Goal: Task Accomplishment & Management: Use online tool/utility

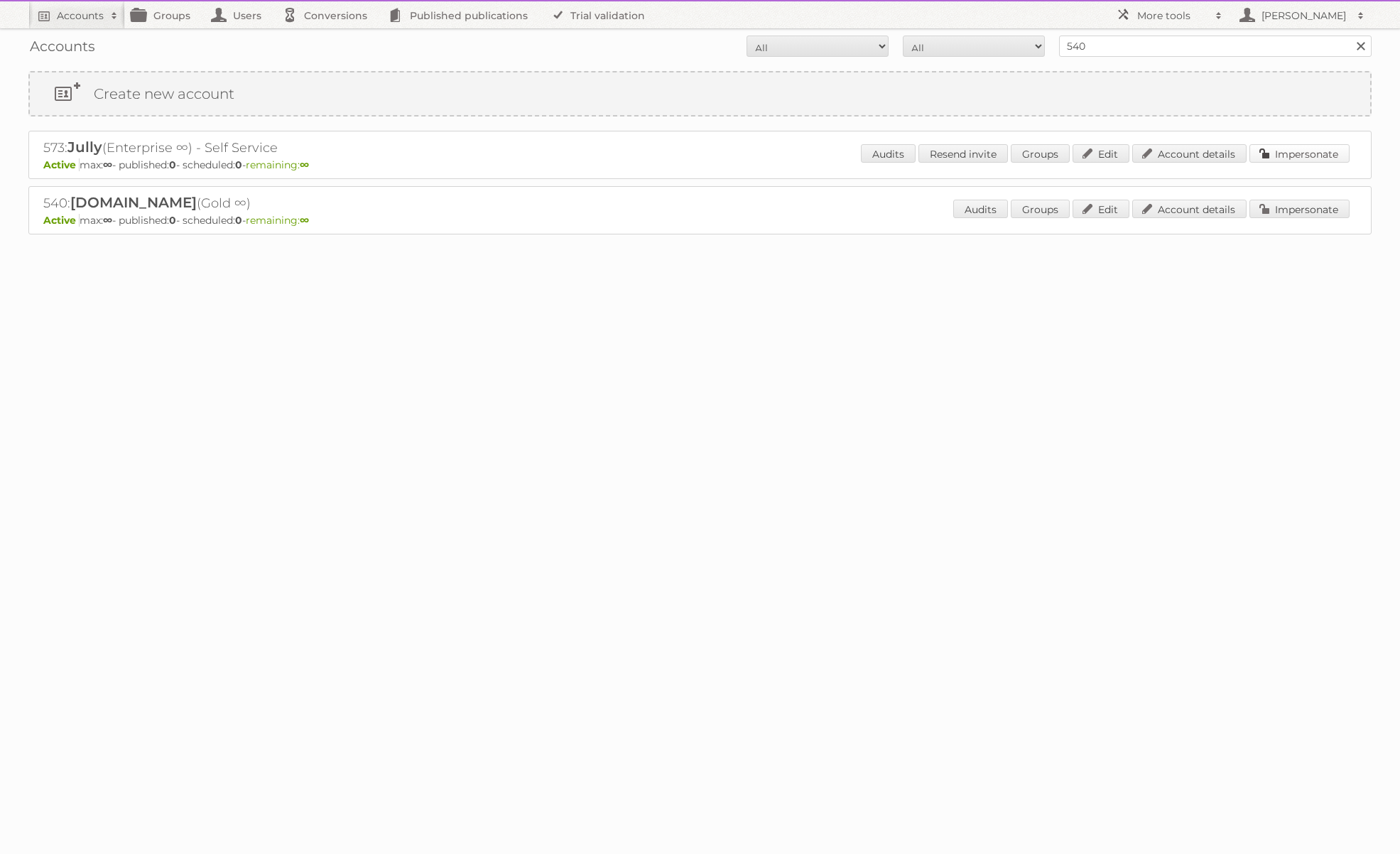
click at [1300, 158] on link "Impersonate" at bounding box center [1299, 153] width 100 height 18
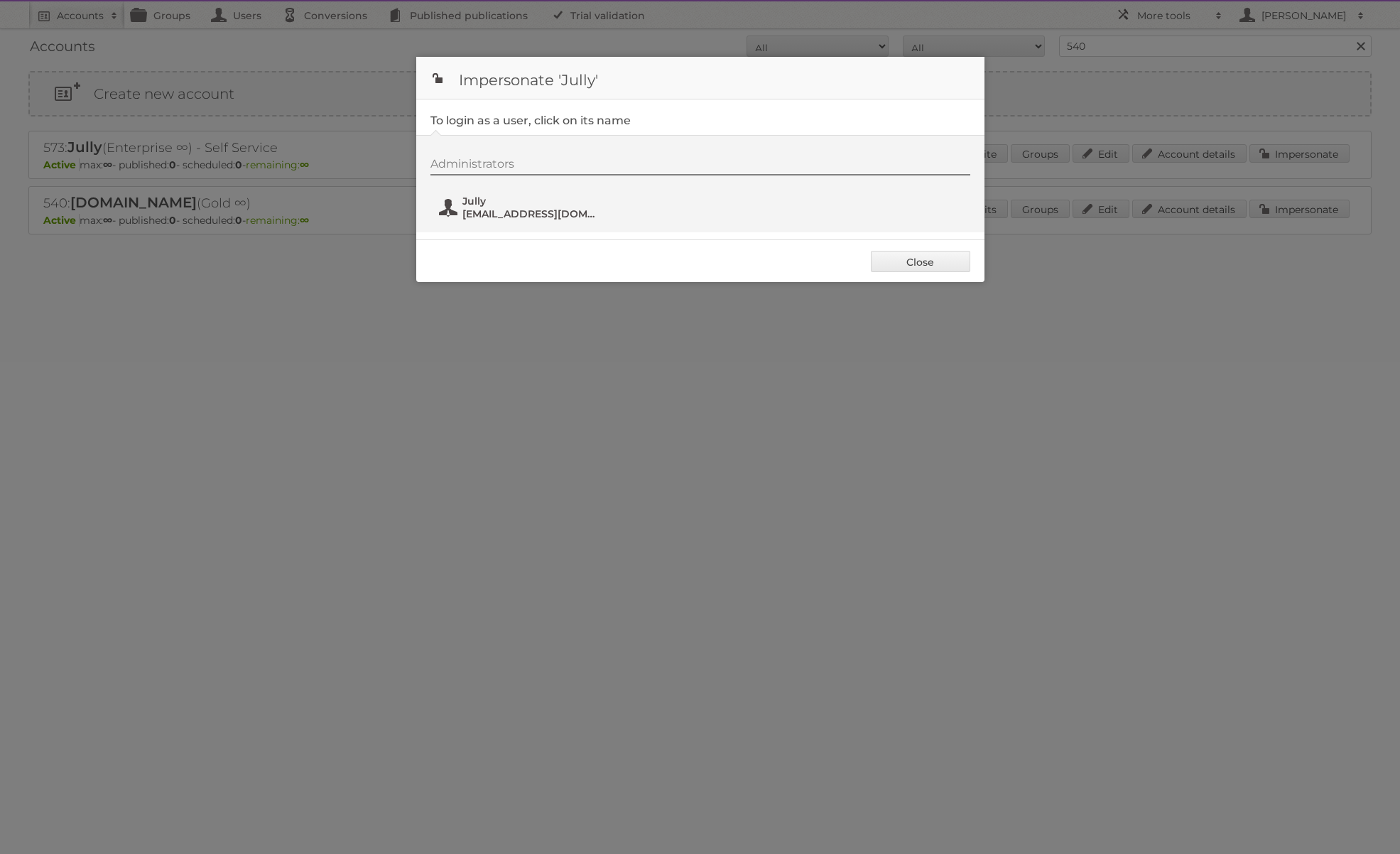
click at [489, 202] on span "Jully" at bounding box center [531, 201] width 138 height 13
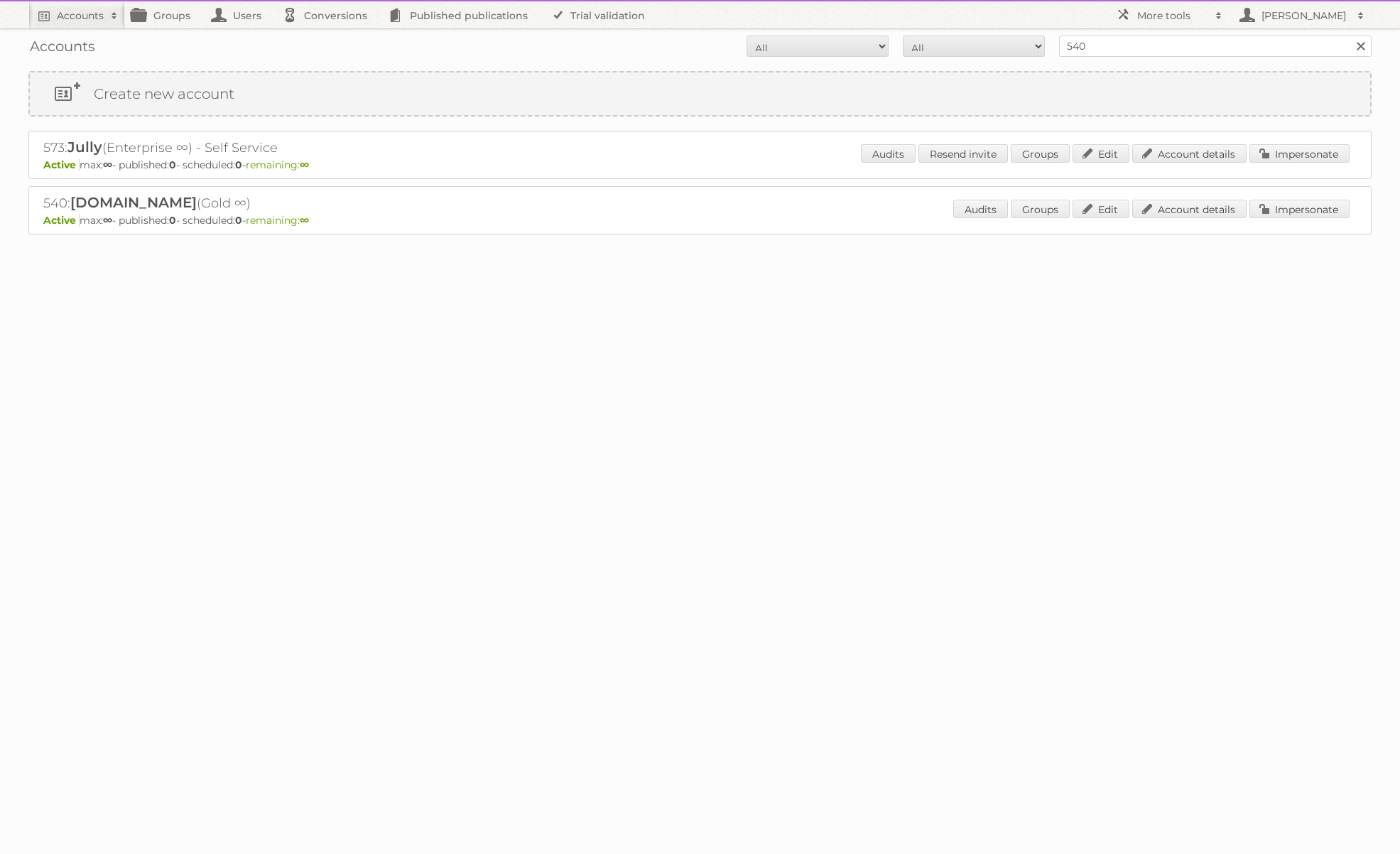
click at [1305, 192] on div "540: Publitas.com (Gold ∞) Active max: ∞ - published: 0 - scheduled: 0 - remain…" at bounding box center [700, 210] width 1343 height 48
click at [1310, 214] on link "Impersonate" at bounding box center [1299, 208] width 100 height 18
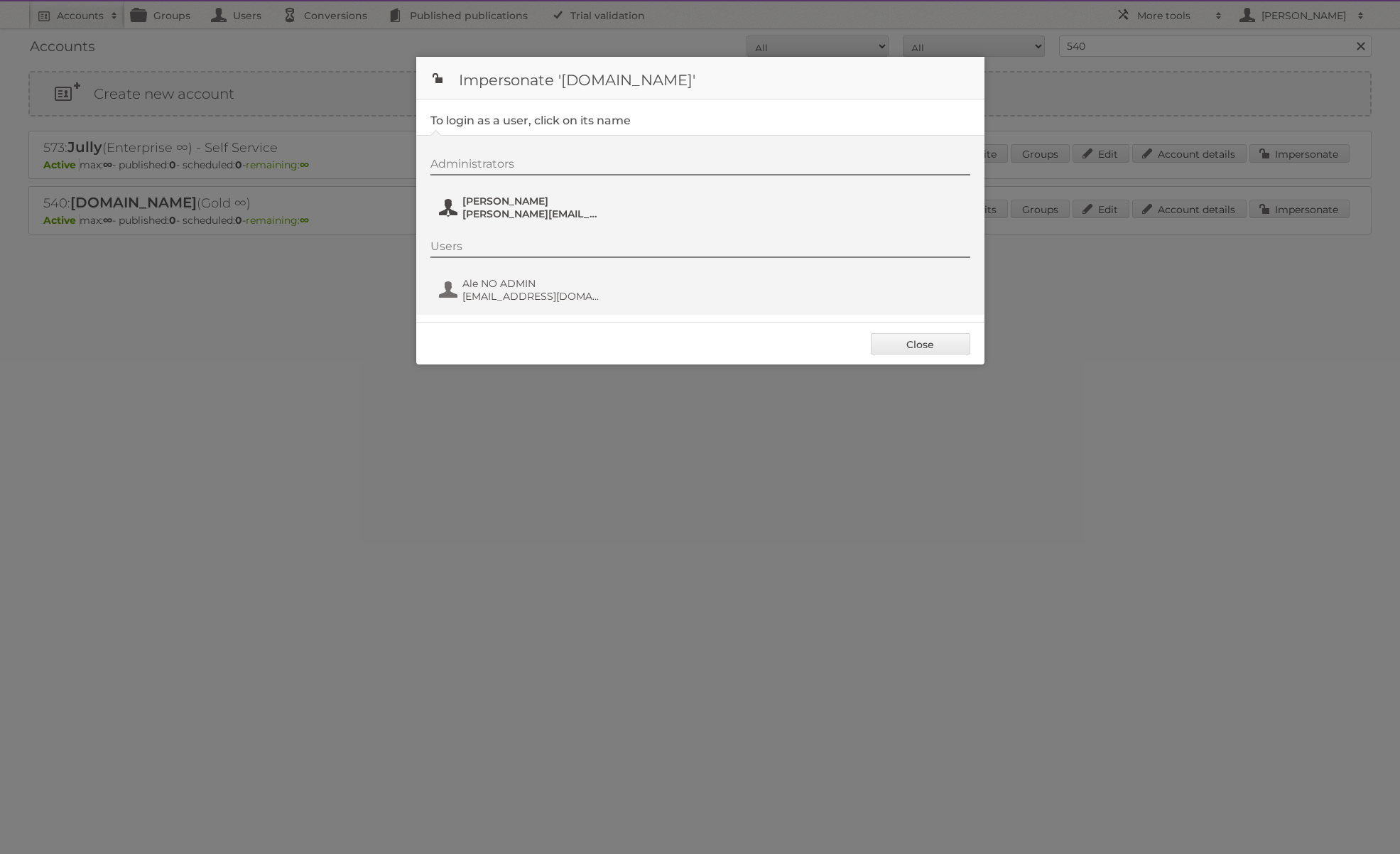
click at [507, 217] on span "alejandro@publitas.com" at bounding box center [531, 214] width 138 height 13
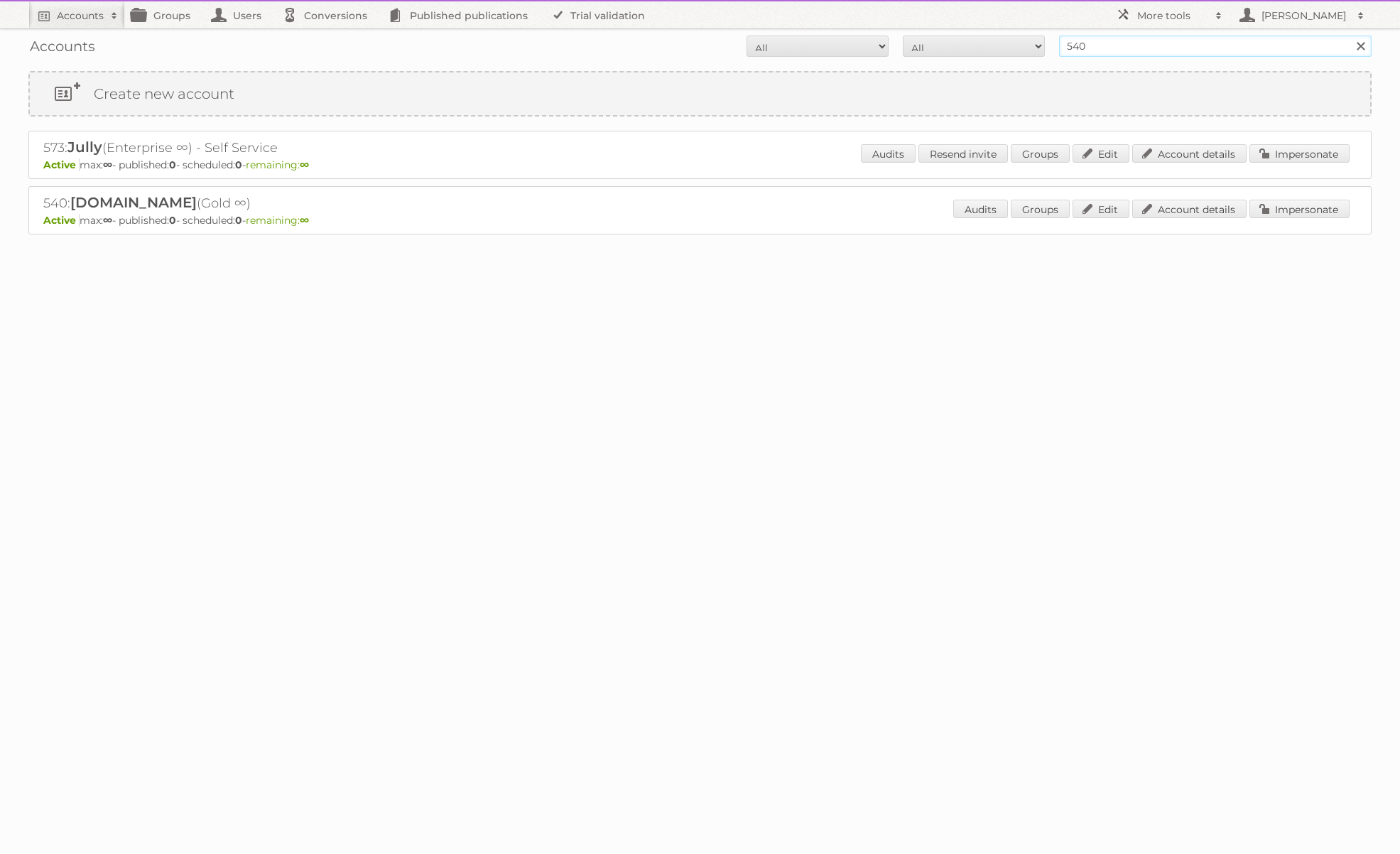
click at [1123, 52] on input "540" at bounding box center [1215, 46] width 313 height 21
type input "jose@publitas"
click at [1350, 35] on input "Search" at bounding box center [1360, 46] width 21 height 21
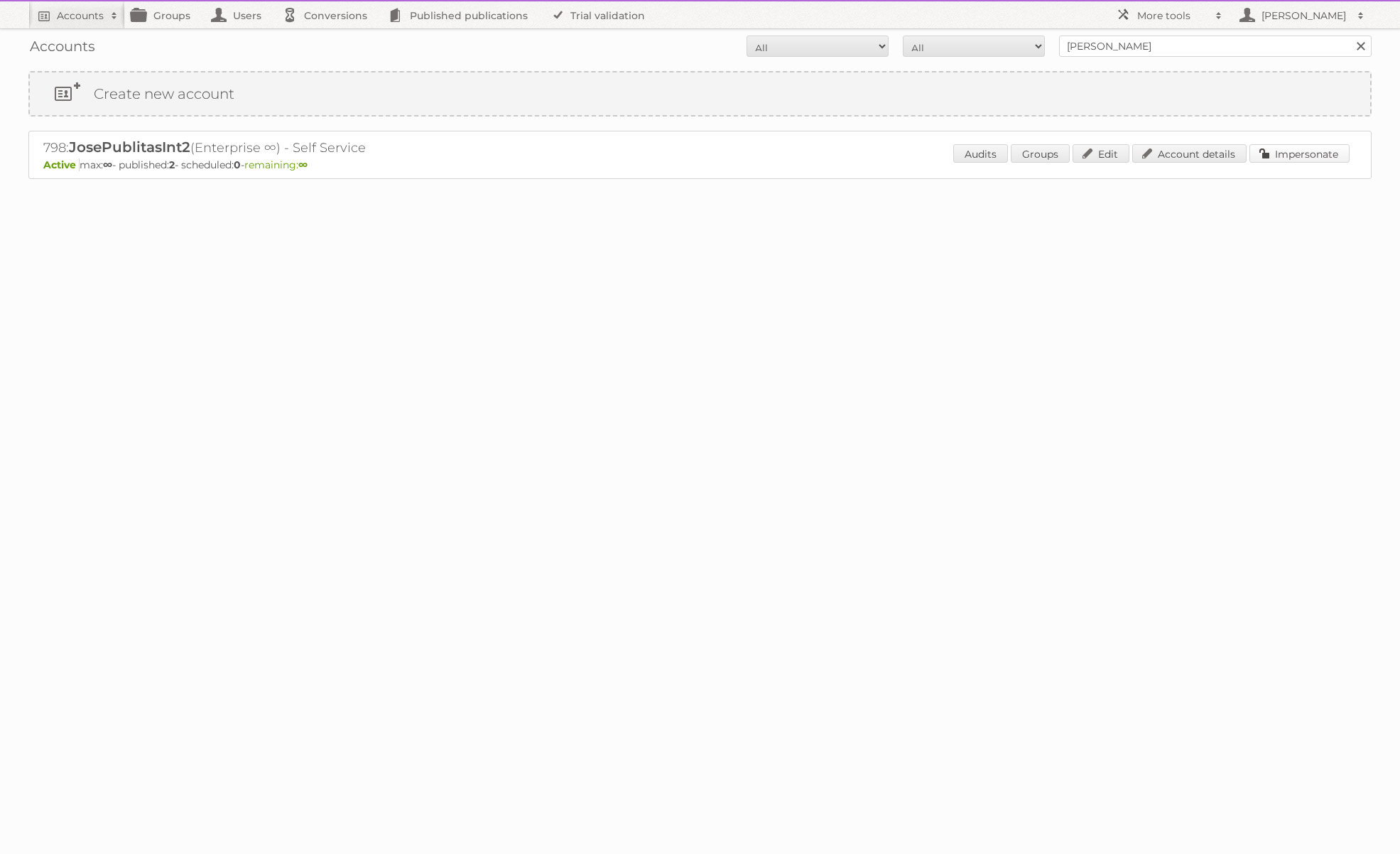
click at [1274, 157] on link "Impersonate" at bounding box center [1299, 153] width 100 height 18
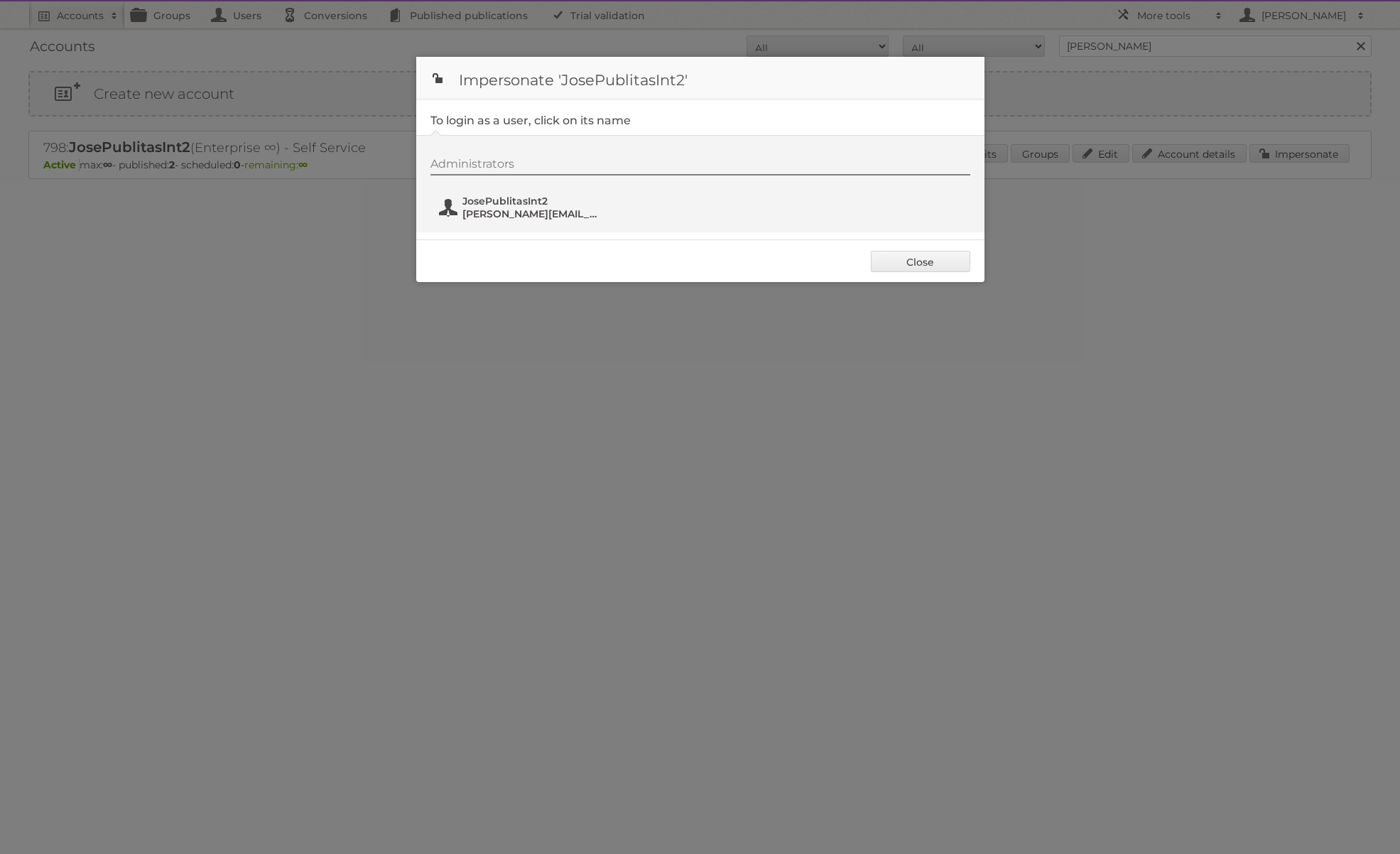
click at [515, 202] on span "JosePublitasInt2" at bounding box center [531, 201] width 138 height 13
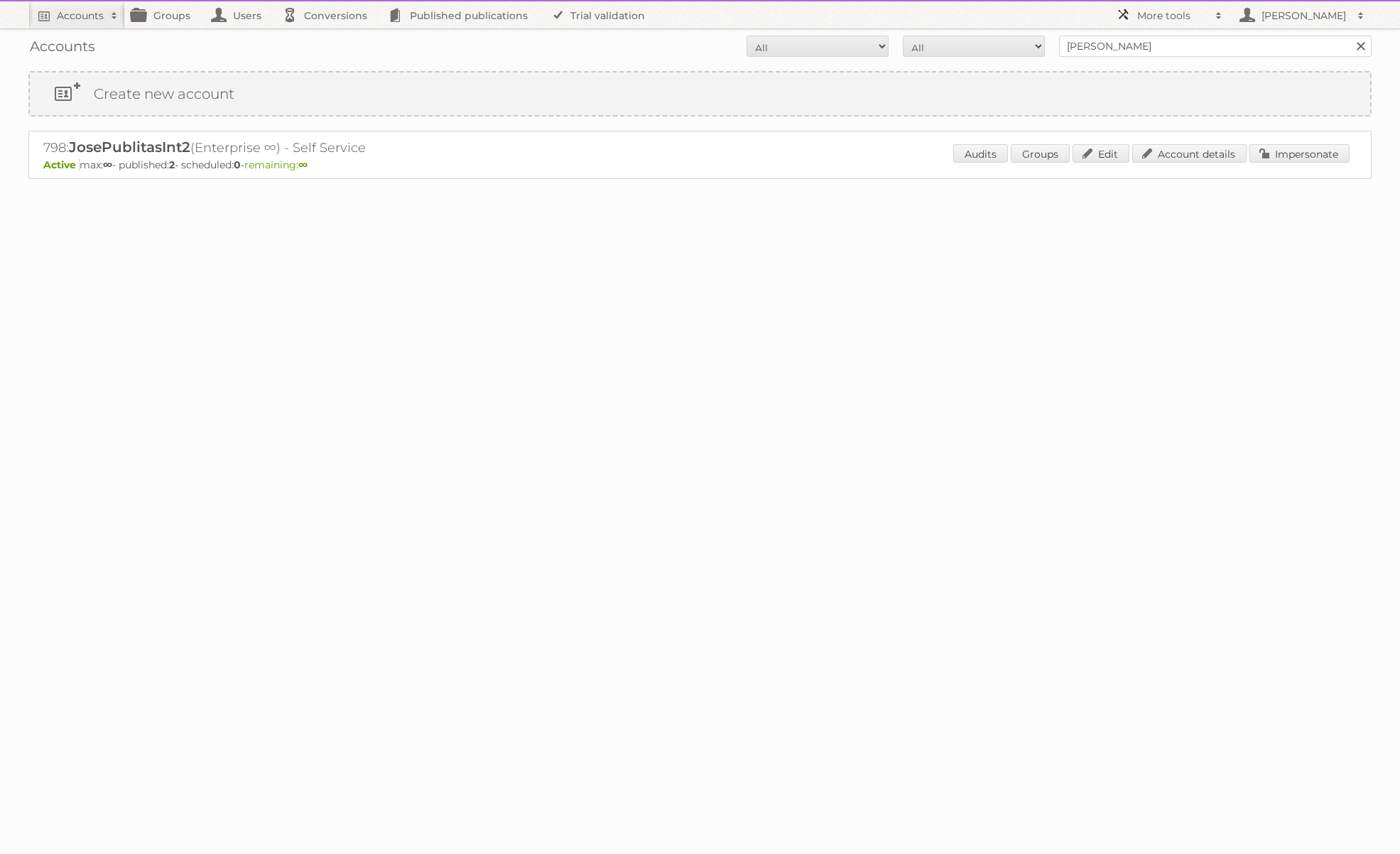
click at [1142, 13] on h2 "More tools" at bounding box center [1172, 16] width 71 height 14
click at [1149, 198] on link "Beta Features" at bounding box center [1179, 188] width 140 height 21
click at [54, 147] on h2 "798: JosePublitasInt2 (Enterprise ∞) - Self Service" at bounding box center [292, 147] width 497 height 18
copy h2 "798"
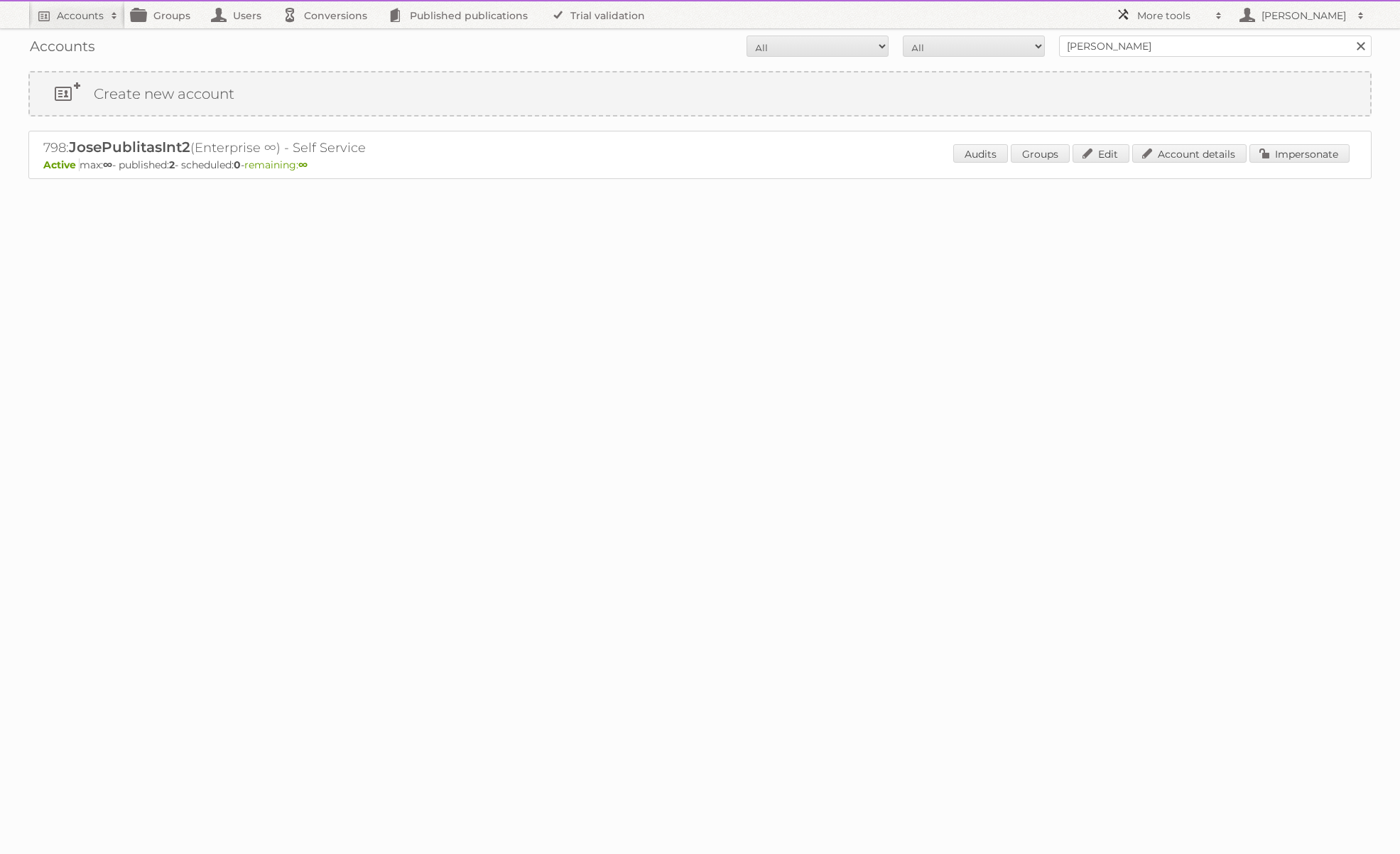
click at [1164, 10] on h2 "More tools" at bounding box center [1172, 16] width 71 height 14
click at [1165, 190] on link "Beta Features" at bounding box center [1179, 188] width 140 height 21
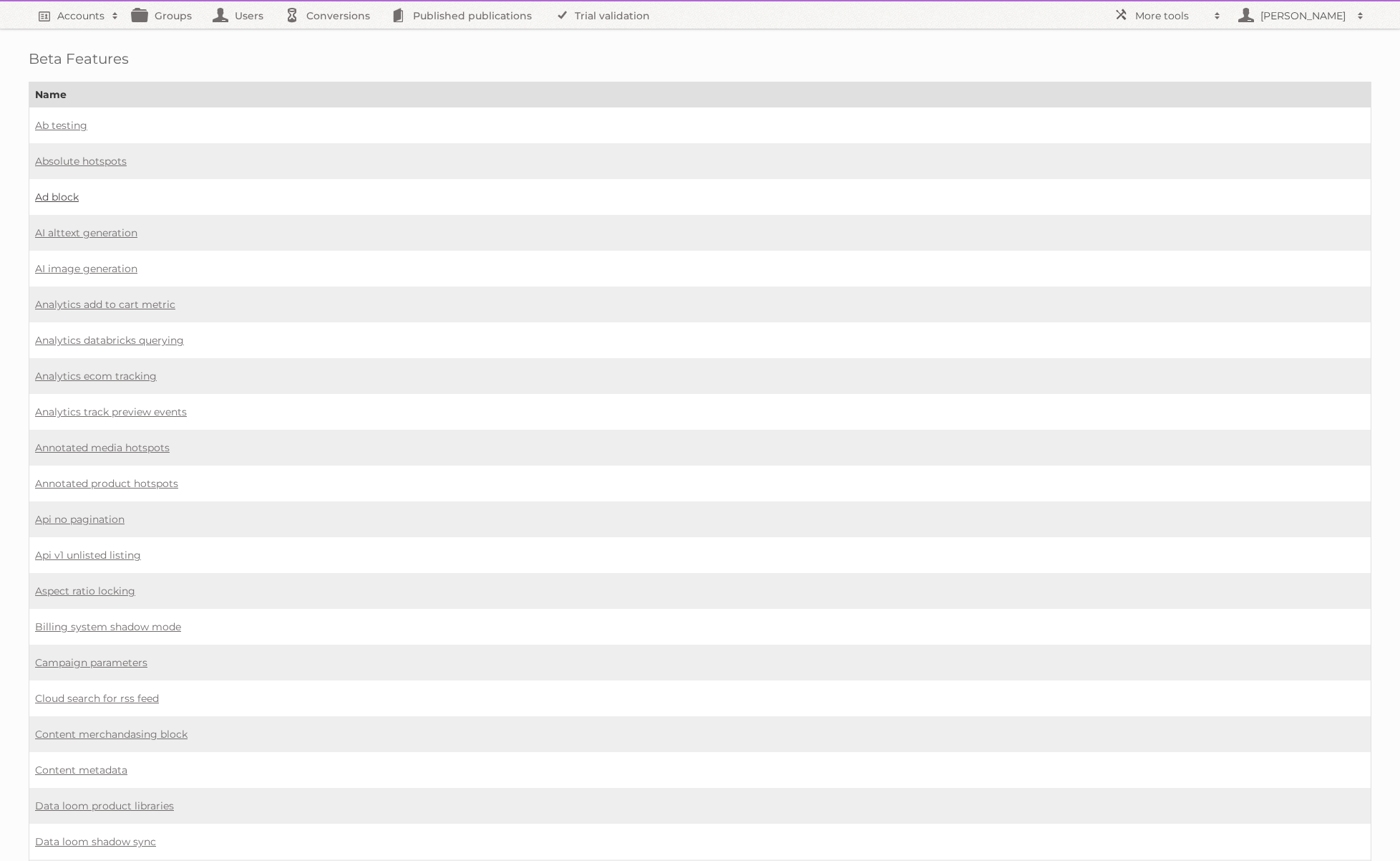
click at [62, 191] on link "Ad block" at bounding box center [56, 197] width 44 height 13
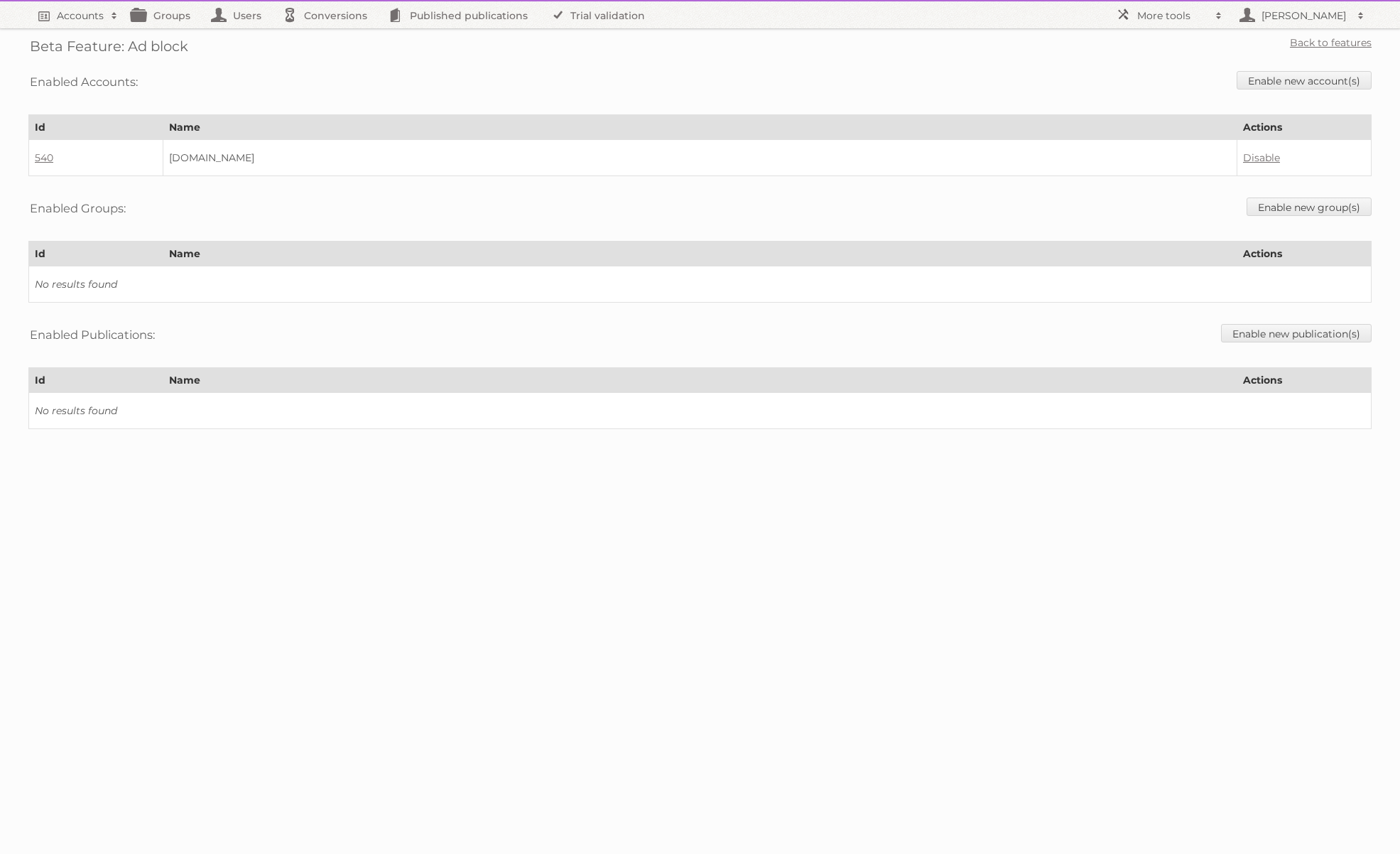
click at [1306, 97] on div "Enabled Accounts: Enable new account(s)" at bounding box center [700, 82] width 1343 height 36
click at [1301, 84] on link "Enable new account(s)" at bounding box center [1303, 80] width 135 height 18
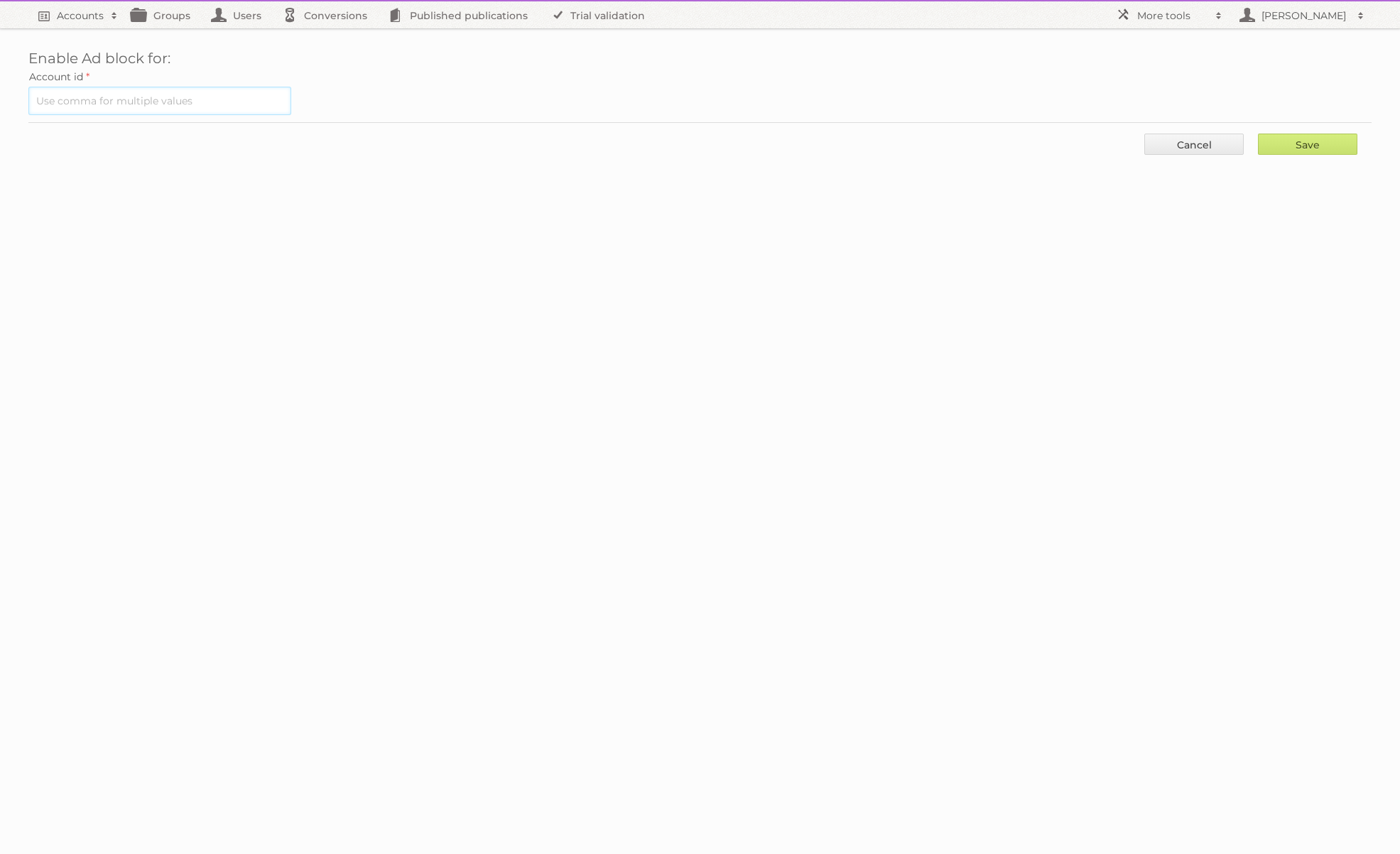
click at [169, 96] on input "text" at bounding box center [160, 101] width 263 height 28
paste input "798"
type input "798"
click at [1283, 138] on input "Save" at bounding box center [1308, 143] width 99 height 21
type input "..."
